Goal: Information Seeking & Learning: Learn about a topic

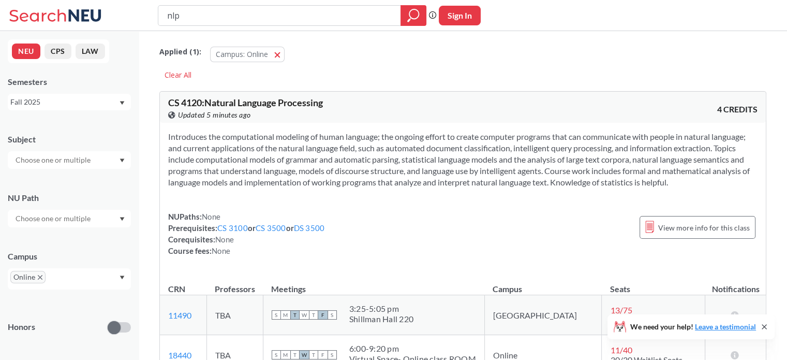
click at [28, 11] on icon at bounding box center [57, 15] width 96 height 21
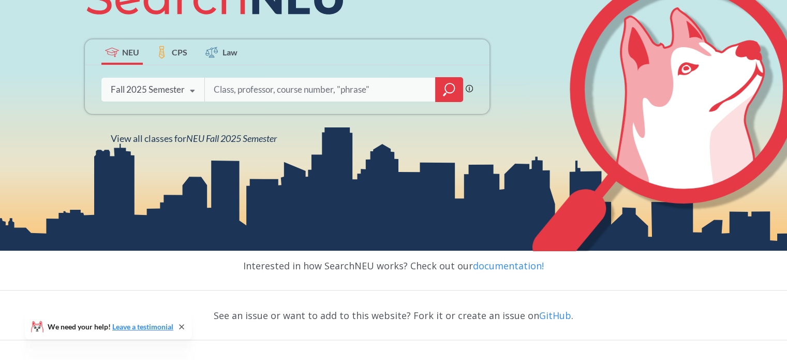
scroll to position [172, 0]
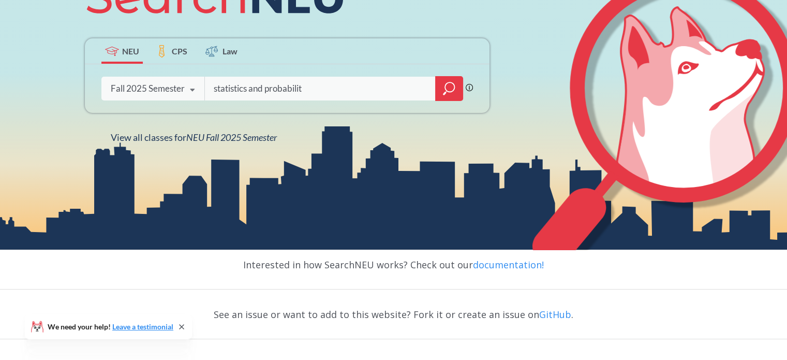
type input "statistics and probability"
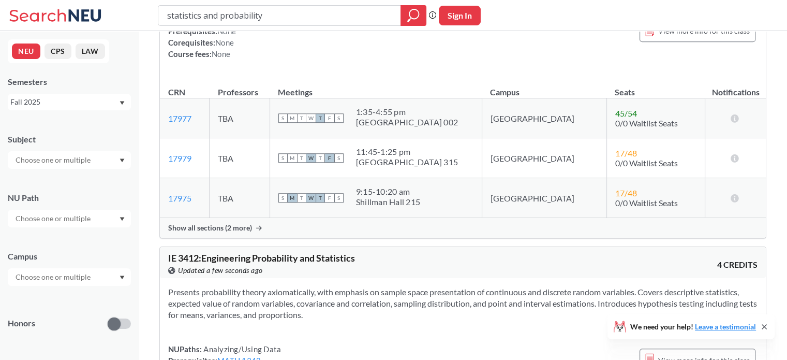
scroll to position [1124, 0]
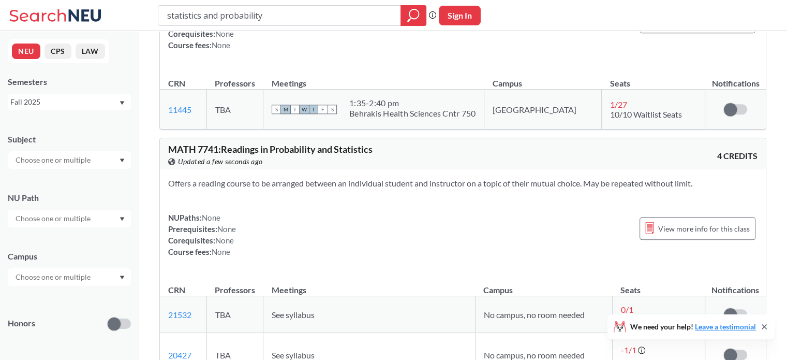
click at [68, 165] on input "text" at bounding box center [53, 160] width 87 height 12
click at [59, 174] on div "DADS ( 3 )" at bounding box center [71, 173] width 117 height 11
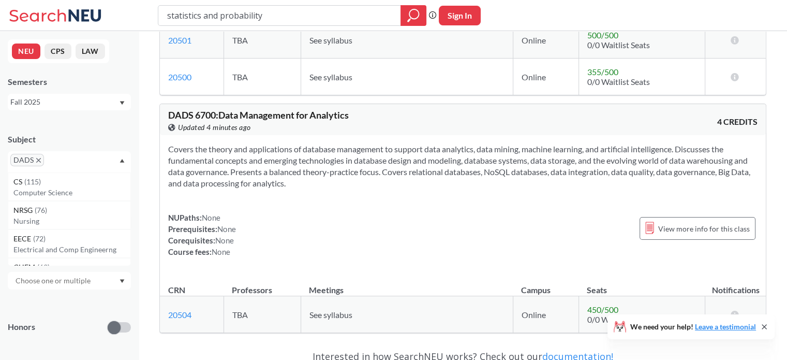
scroll to position [651, 0]
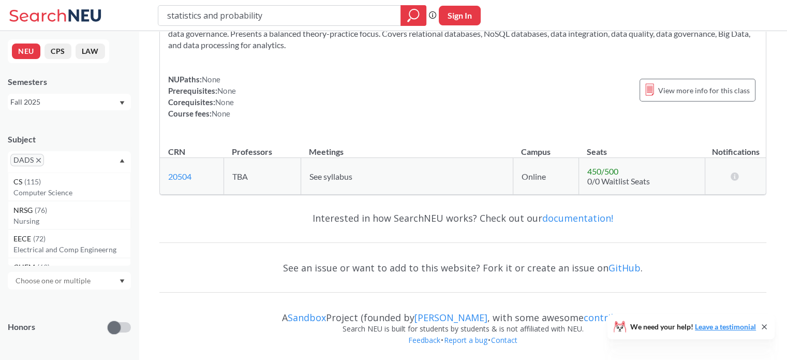
click at [39, 157] on span "DADS" at bounding box center [27, 160] width 34 height 12
click at [36, 159] on icon "X to remove pill" at bounding box center [38, 160] width 5 height 5
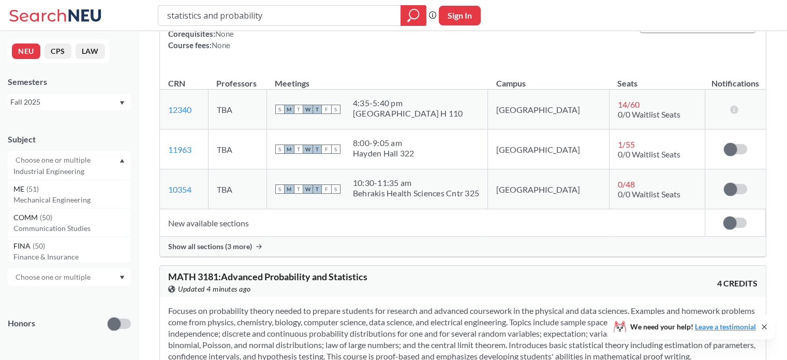
scroll to position [230, 0]
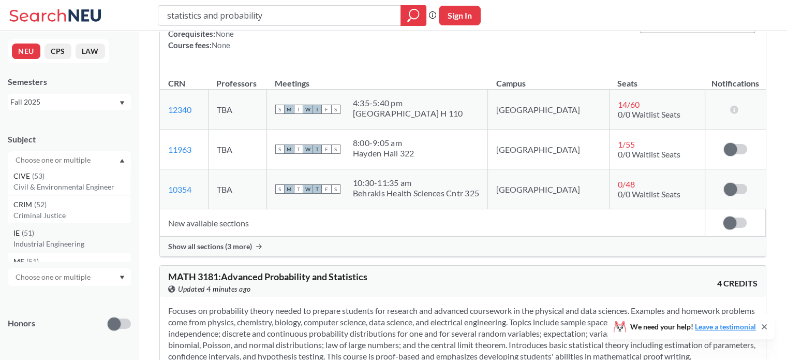
click at [74, 233] on div "IE ( 51 )" at bounding box center [71, 232] width 117 height 11
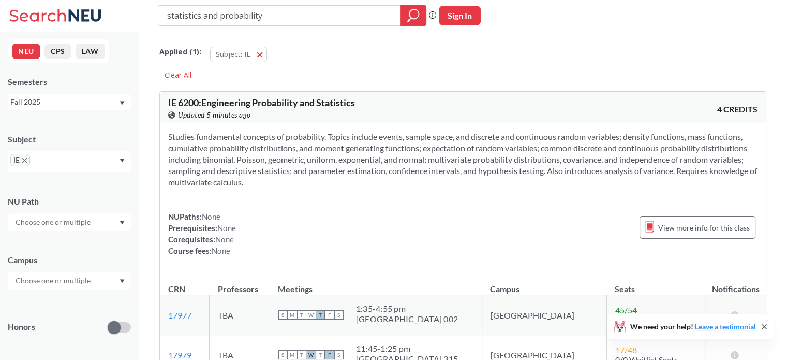
click at [122, 121] on div "NEU CPS LAW Semesters Fall 2025 Subject IE NU Path Campus Honors Class Type Lec…" at bounding box center [69, 195] width 139 height 328
click at [314, 20] on input "statistics and probability" at bounding box center [279, 16] width 227 height 18
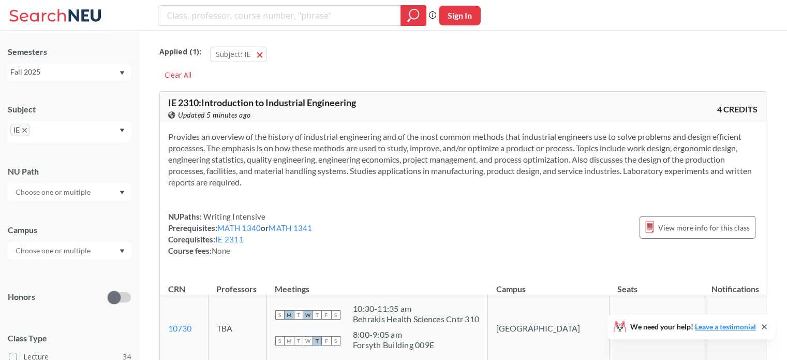
scroll to position [89, 0]
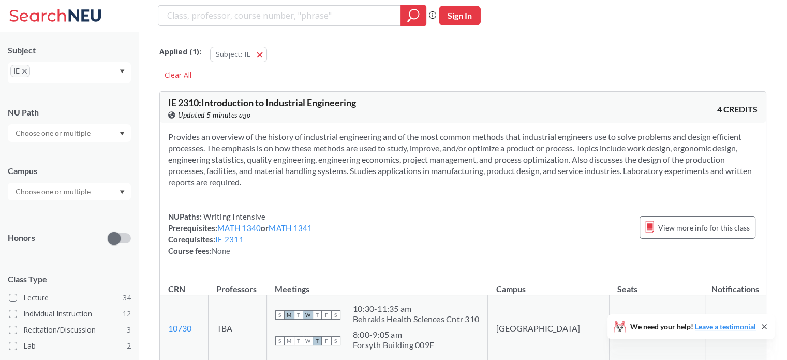
click at [54, 190] on input "text" at bounding box center [53, 191] width 87 height 12
click at [62, 272] on div "Online ( 10 )" at bounding box center [71, 271] width 117 height 11
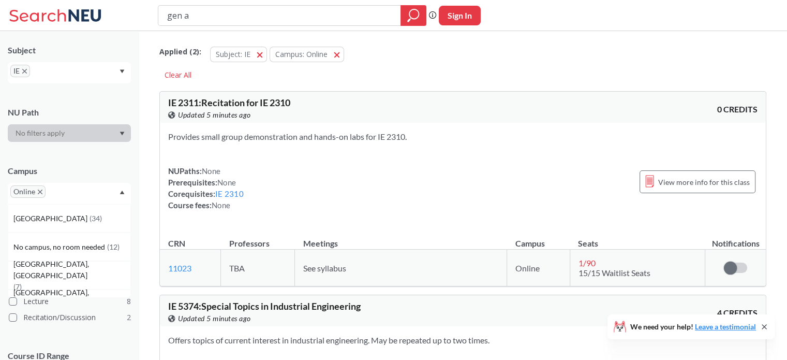
type input "gen ai"
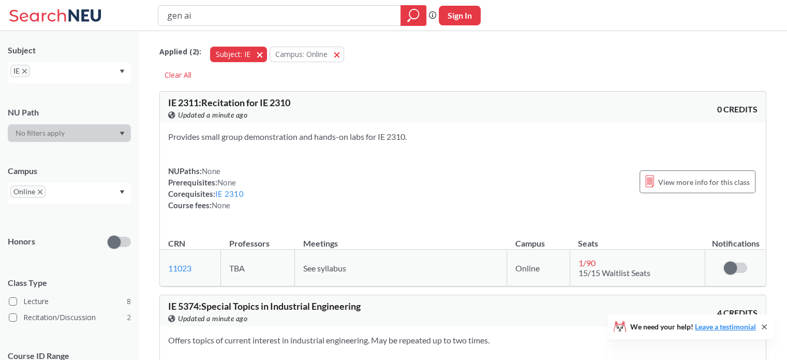
click at [258, 52] on button "Subject: IE IE" at bounding box center [238, 55] width 57 height 16
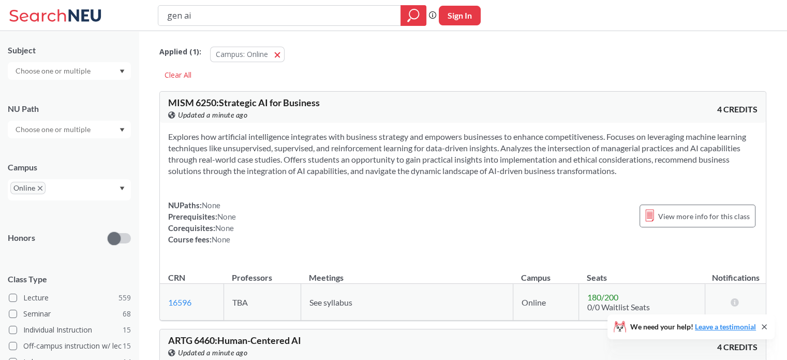
click at [72, 70] on input "text" at bounding box center [53, 71] width 87 height 12
click at [39, 106] on div "IE ( 10 )" at bounding box center [71, 106] width 117 height 11
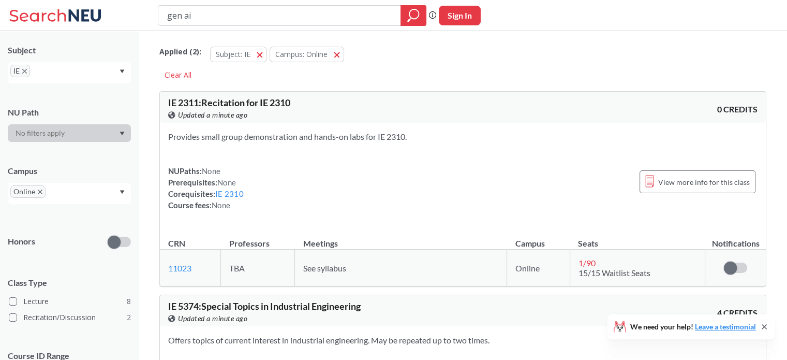
click at [441, 74] on div "Applied ( 2 ): Subject: IE IE Campus: Online Online Clear All" at bounding box center [462, 59] width 607 height 47
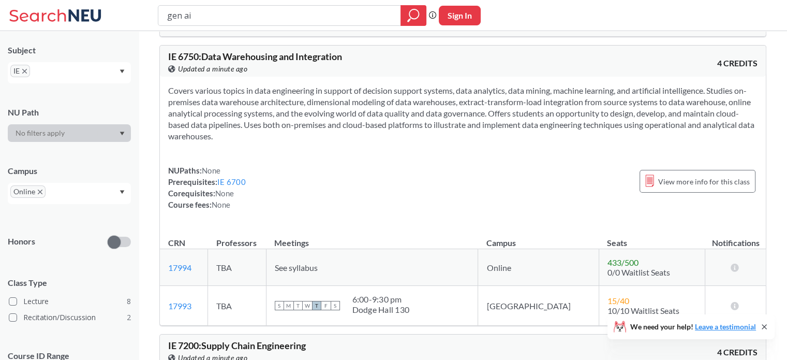
scroll to position [1374, 0]
click at [232, 180] on link "IE 6700" at bounding box center [231, 180] width 28 height 9
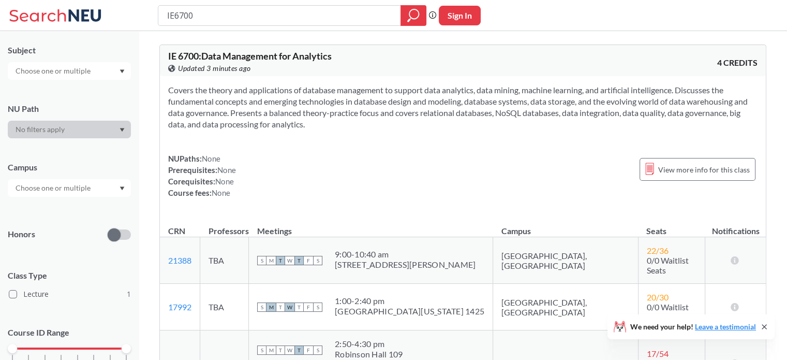
type input "gen ai"
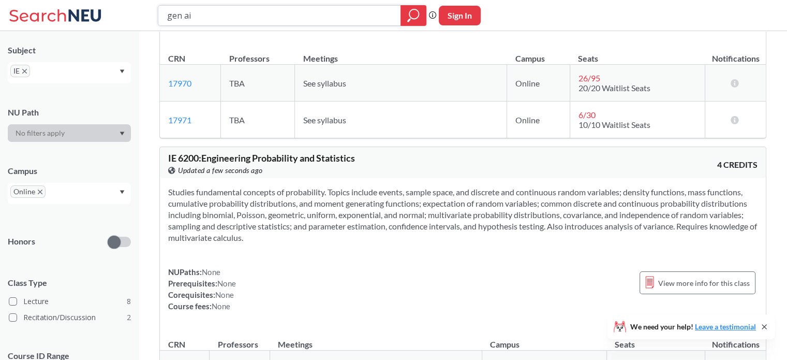
scroll to position [788, 0]
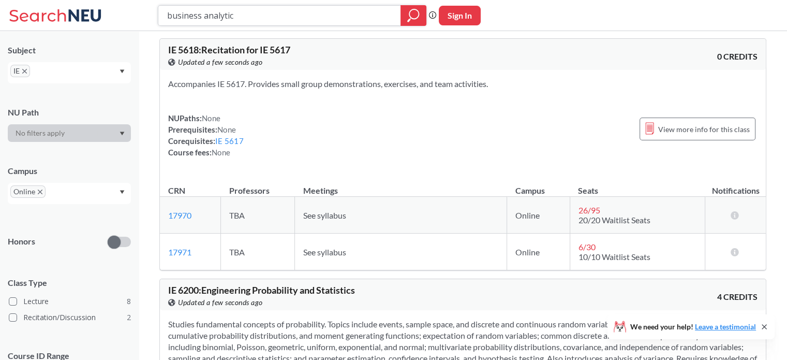
type input "business analytics"
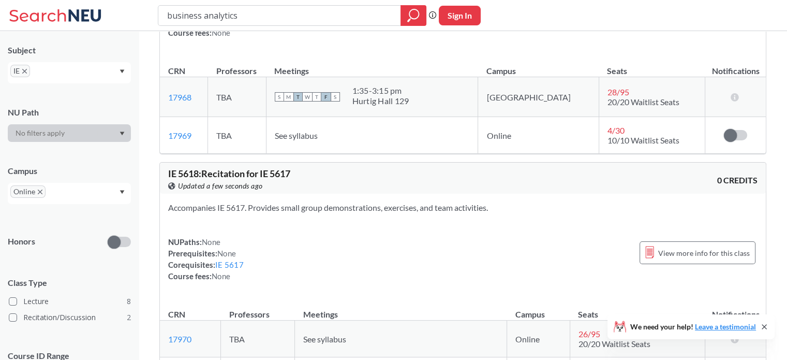
scroll to position [672, 0]
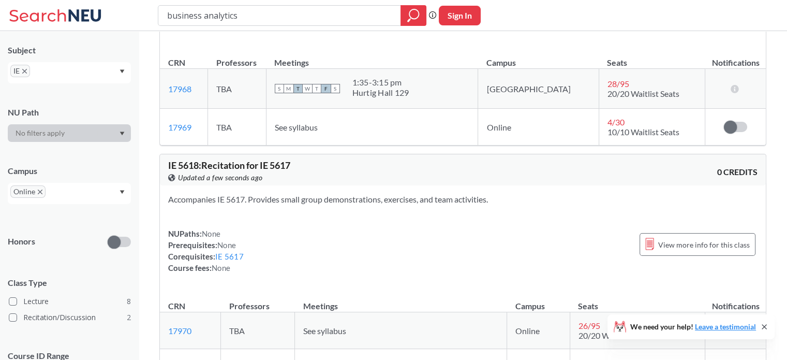
click at [23, 70] on icon "X to remove pill" at bounding box center [24, 71] width 5 height 5
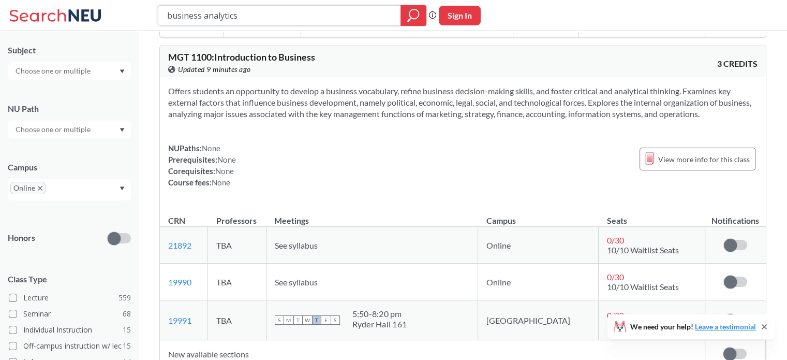
scroll to position [3385, 0]
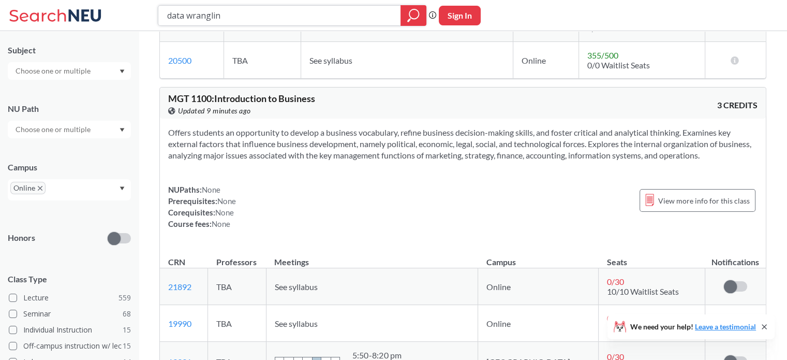
type input "data wrangling"
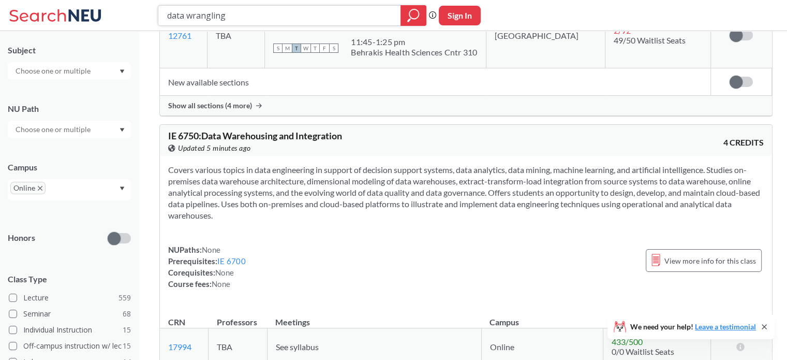
scroll to position [1187, 0]
